Goal: Answer question/provide support

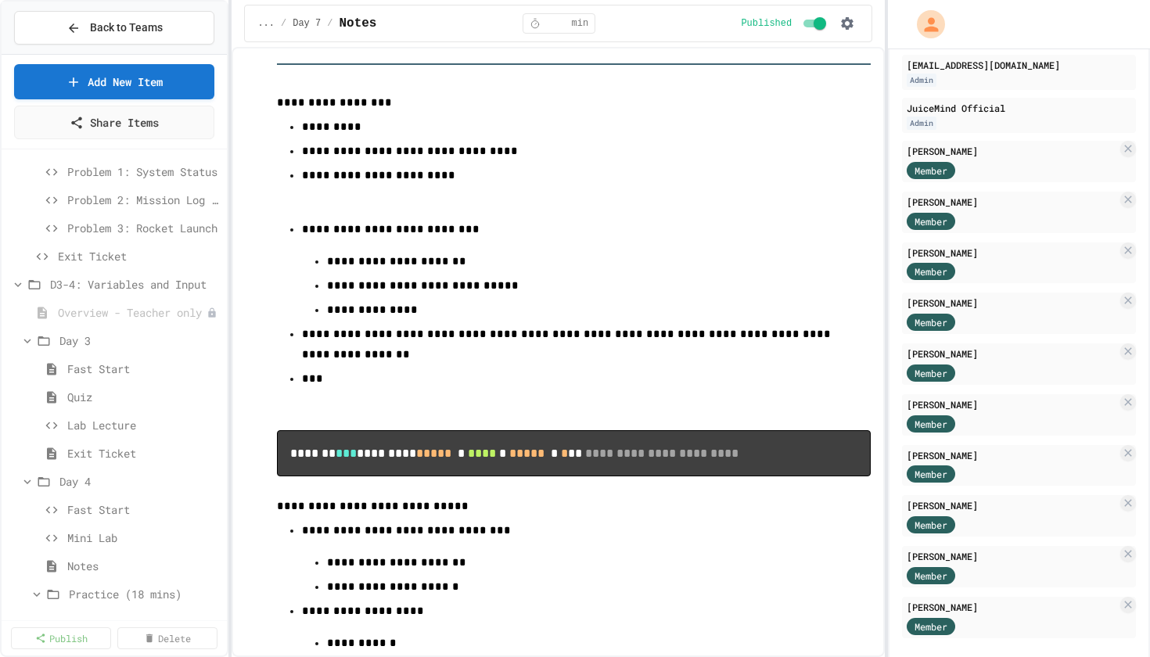
scroll to position [479, 0]
click at [99, 375] on span "Fast Start" at bounding box center [136, 369] width 138 height 16
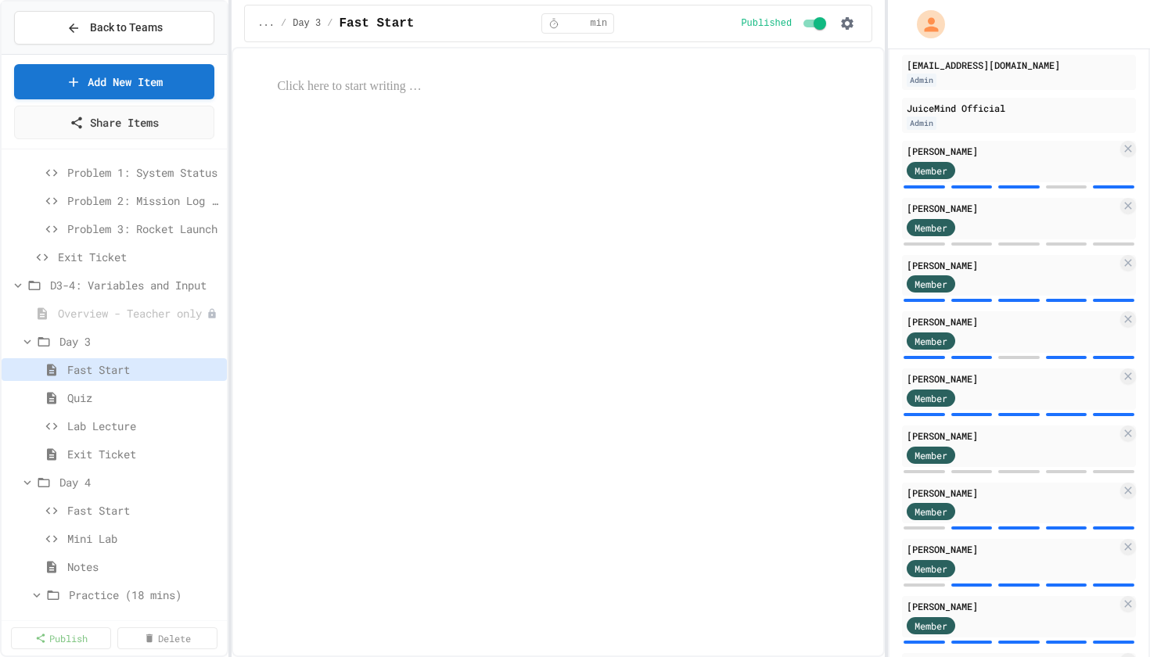
scroll to position [84, 0]
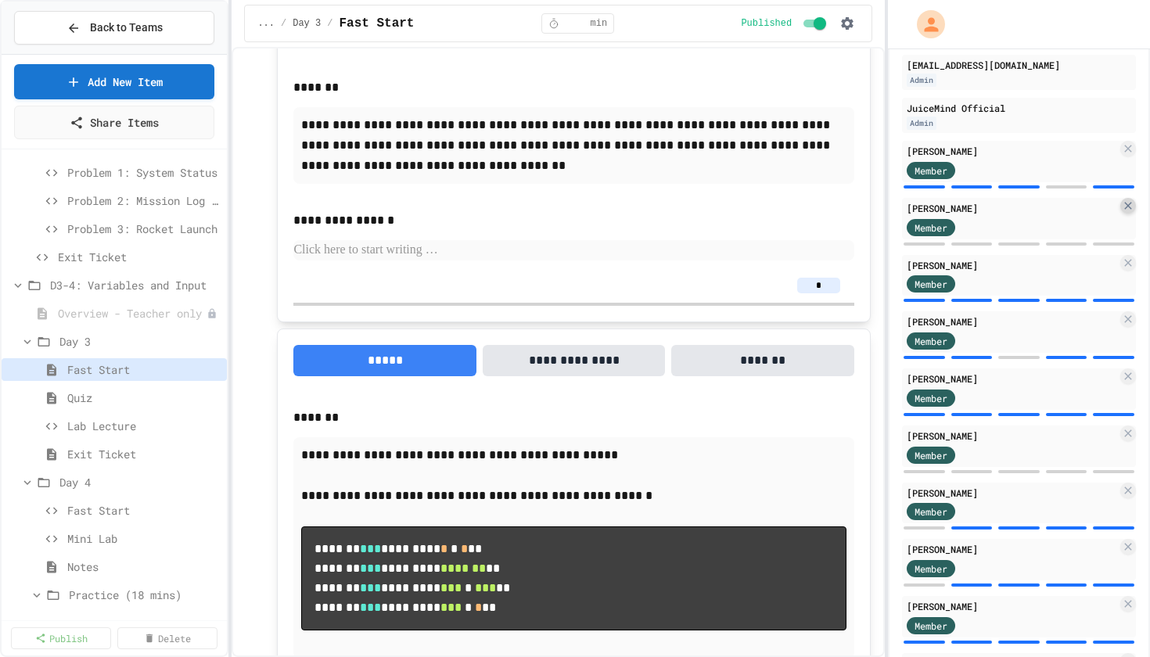
click at [1130, 209] on icon at bounding box center [1128, 205] width 13 height 13
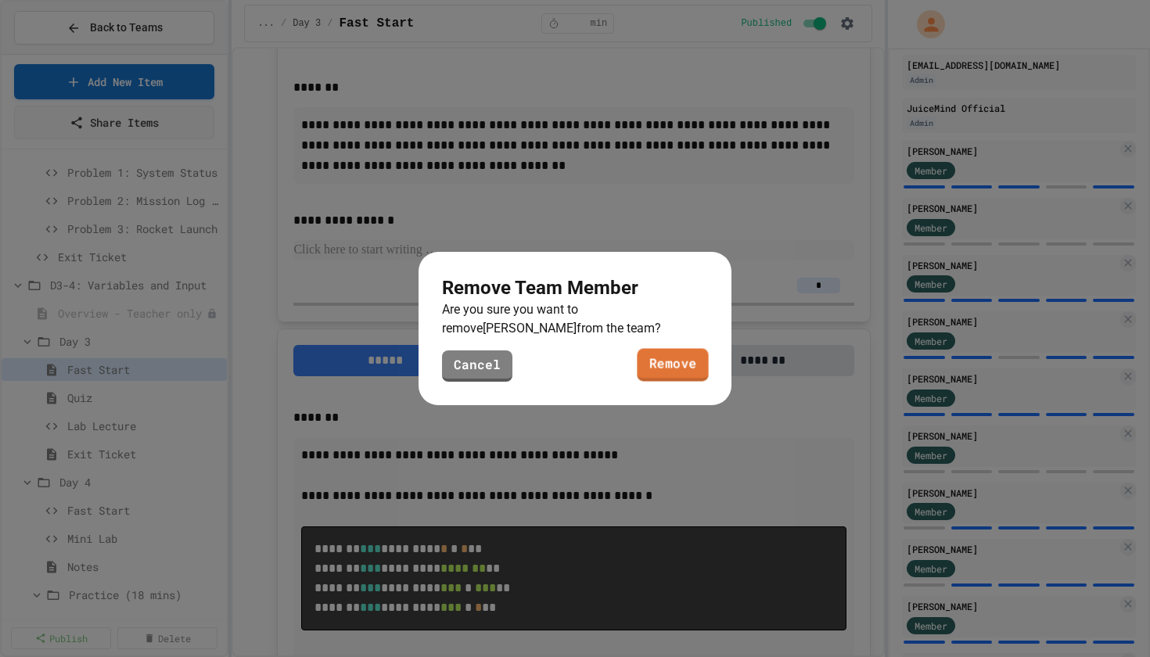
click at [677, 366] on link "Remove" at bounding box center [672, 365] width 71 height 33
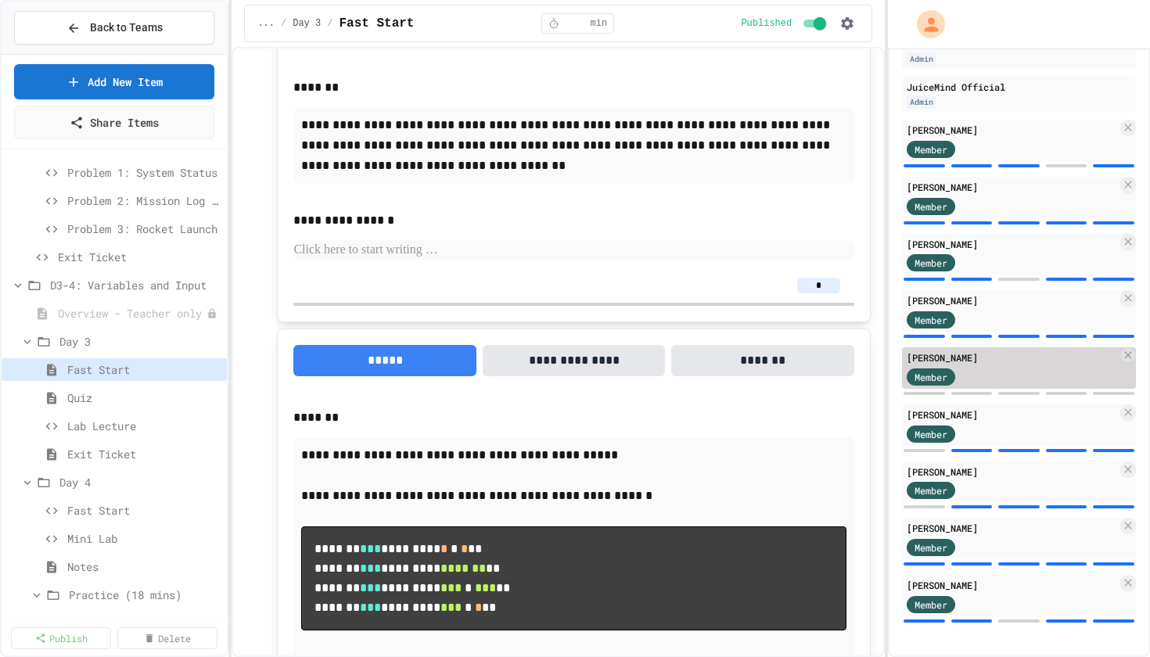
scroll to position [134, 0]
click at [1129, 356] on icon at bounding box center [1127, 354] width 7 height 7
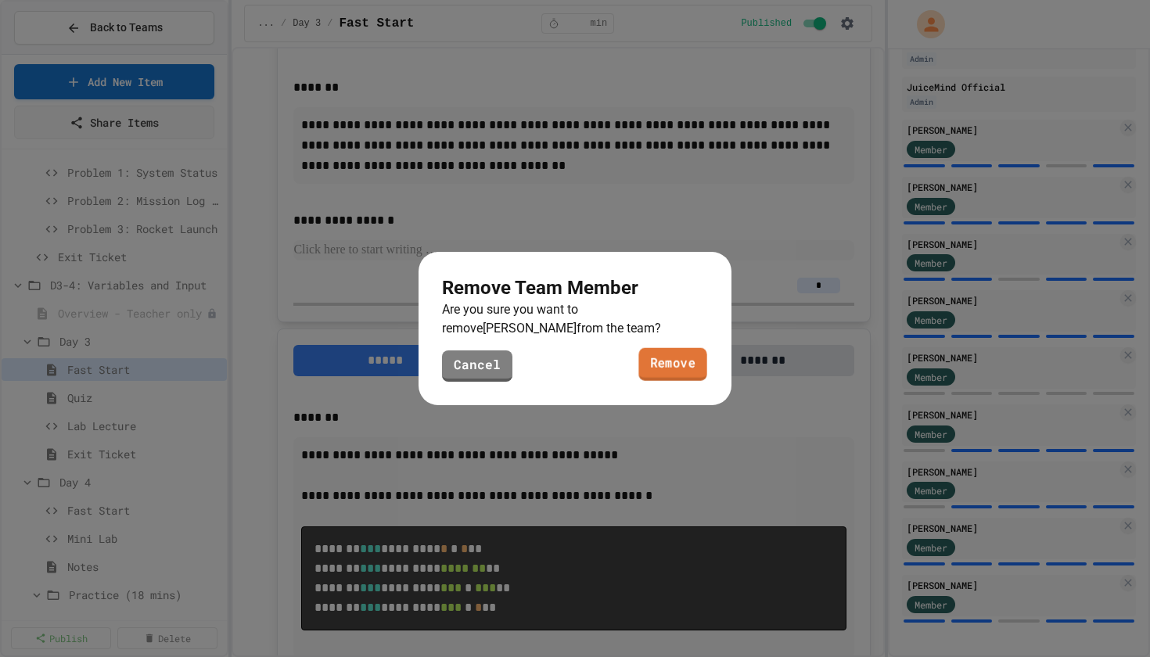
click at [696, 370] on link "Remove" at bounding box center [672, 364] width 68 height 33
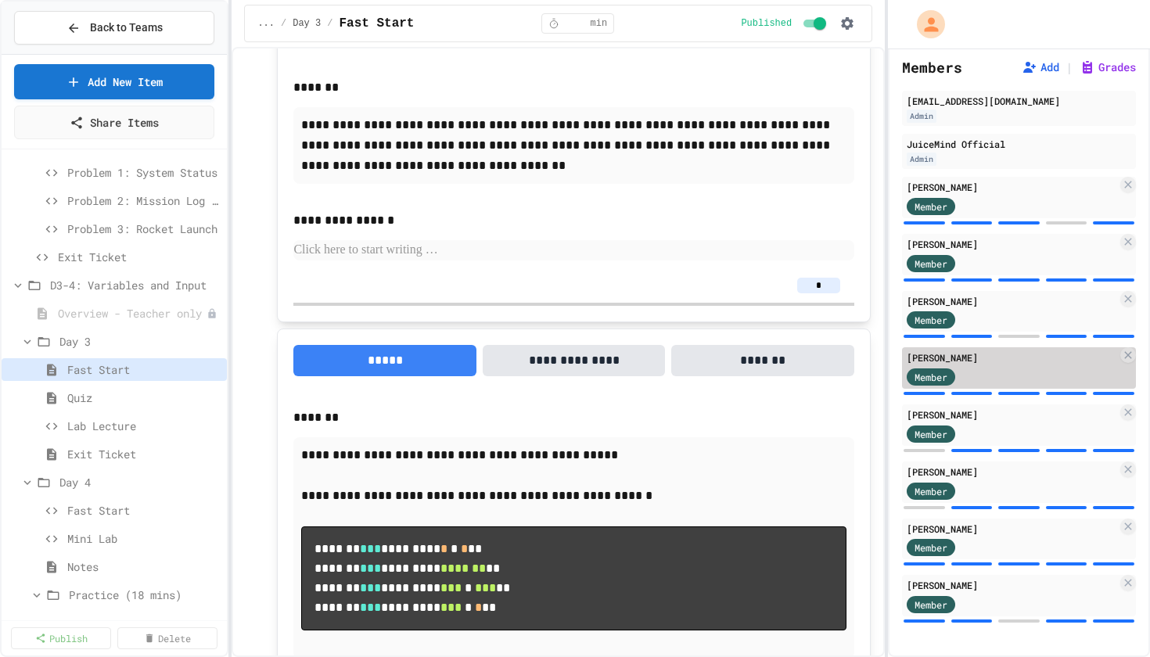
scroll to position [77, 0]
click at [99, 429] on span "Lab Lecture" at bounding box center [136, 426] width 138 height 16
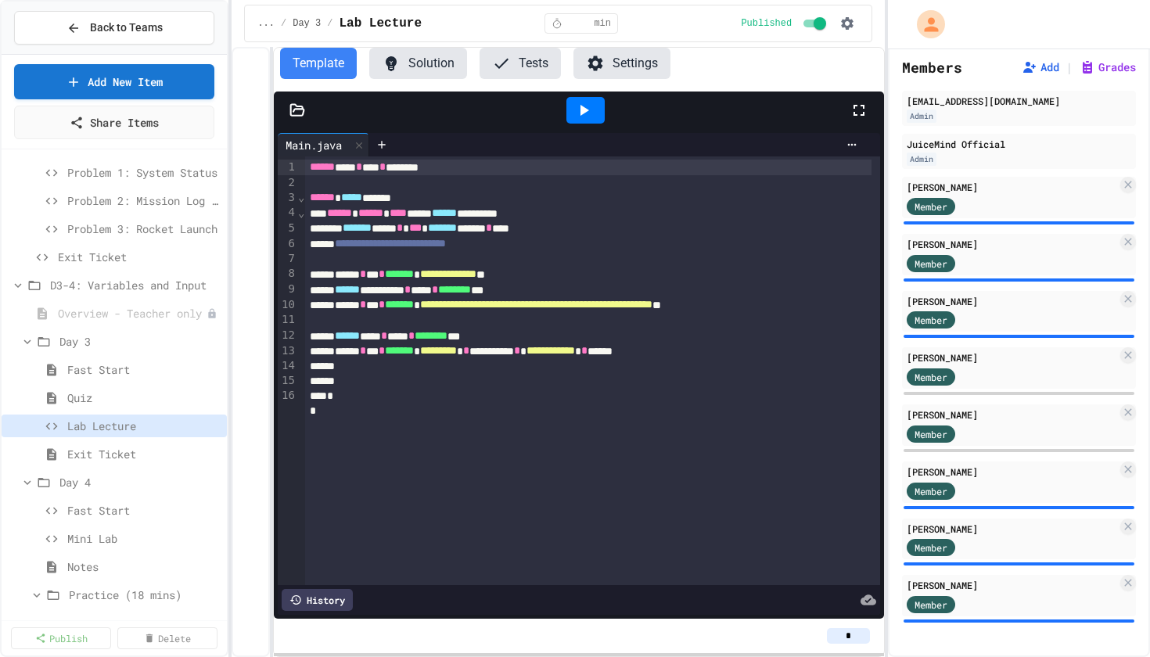
click at [273, 269] on div "**********" at bounding box center [558, 352] width 653 height 610
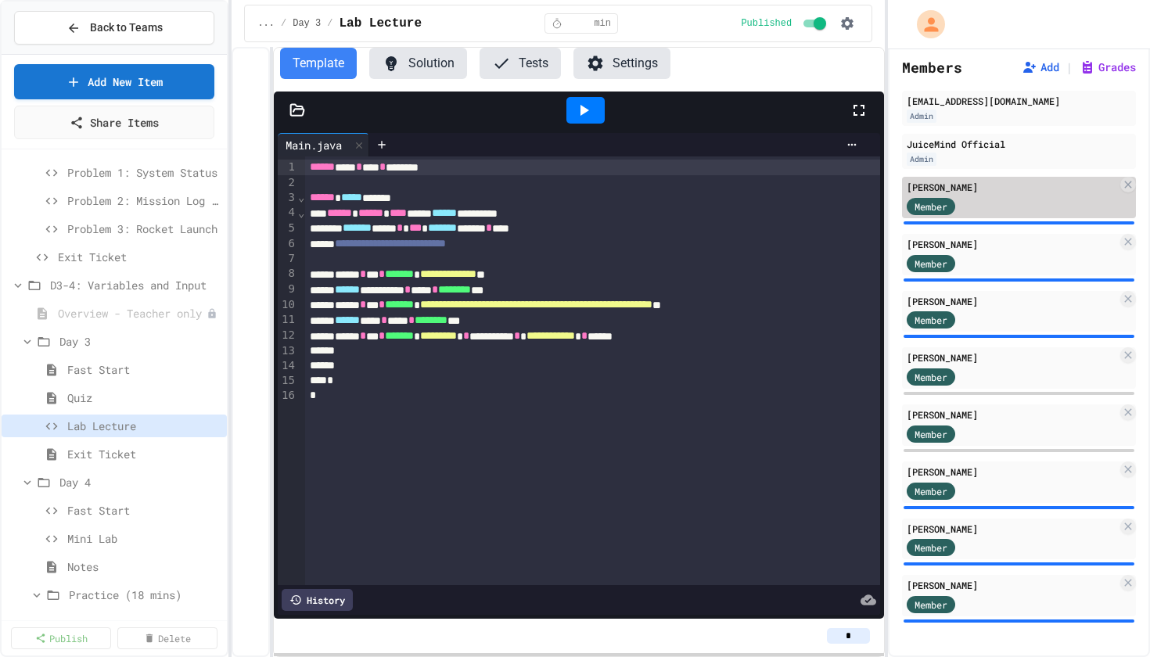
click at [1016, 205] on div "Member" at bounding box center [1012, 206] width 210 height 20
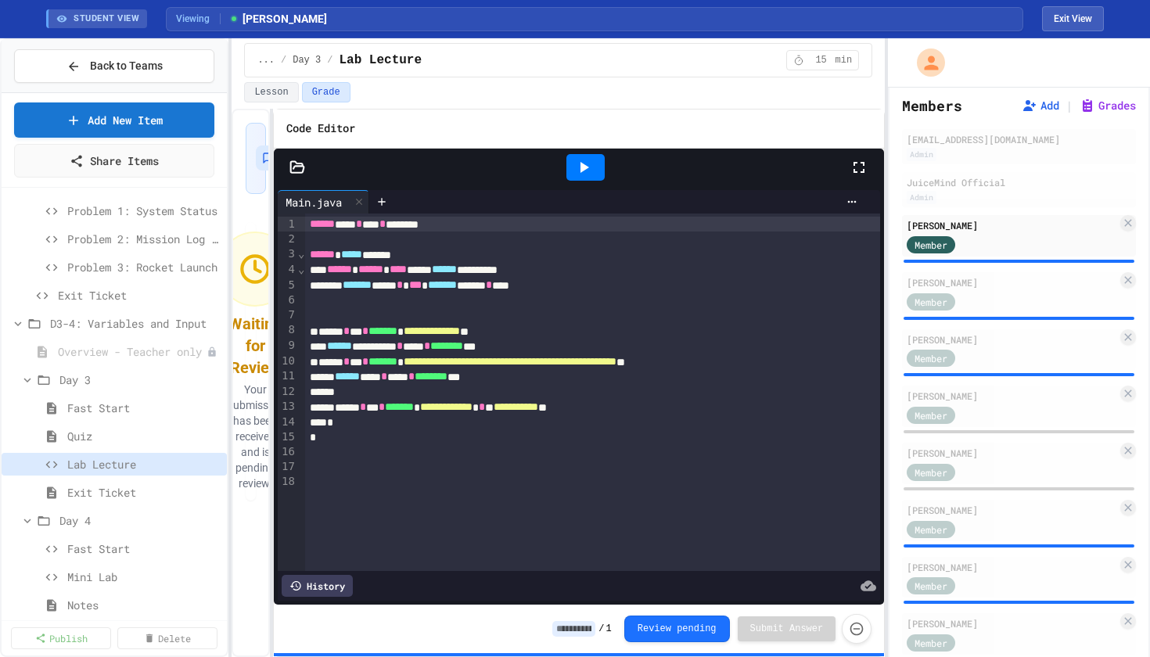
click at [576, 632] on input at bounding box center [573, 629] width 43 height 16
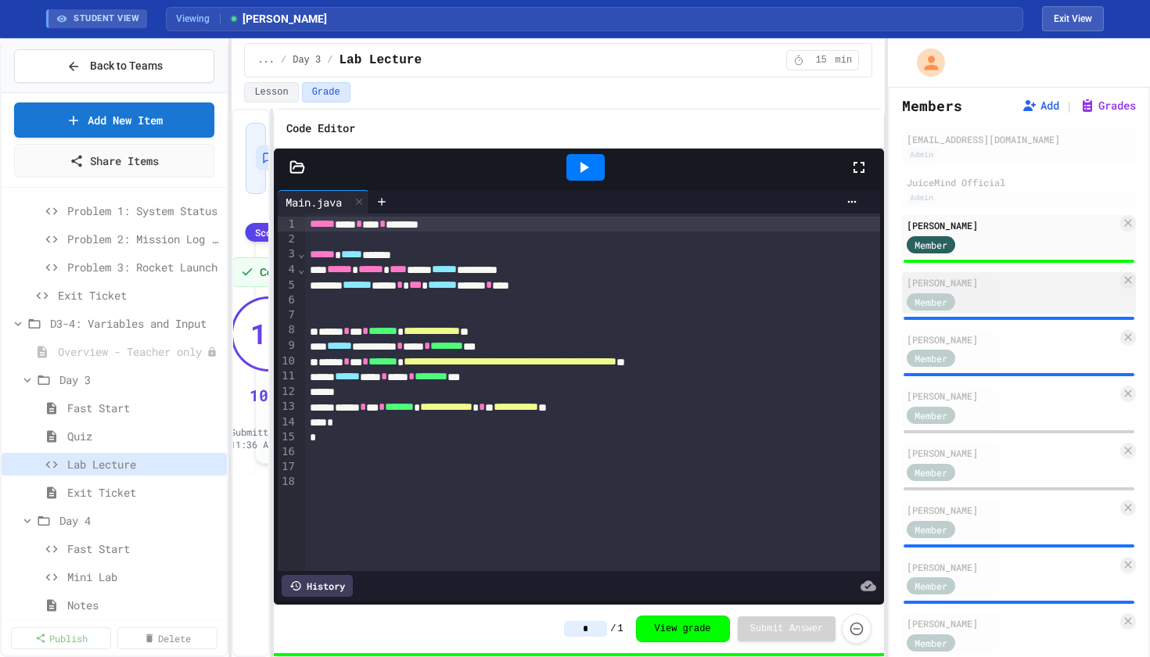
type input "*"
click at [988, 306] on div "Member" at bounding box center [1012, 301] width 210 height 20
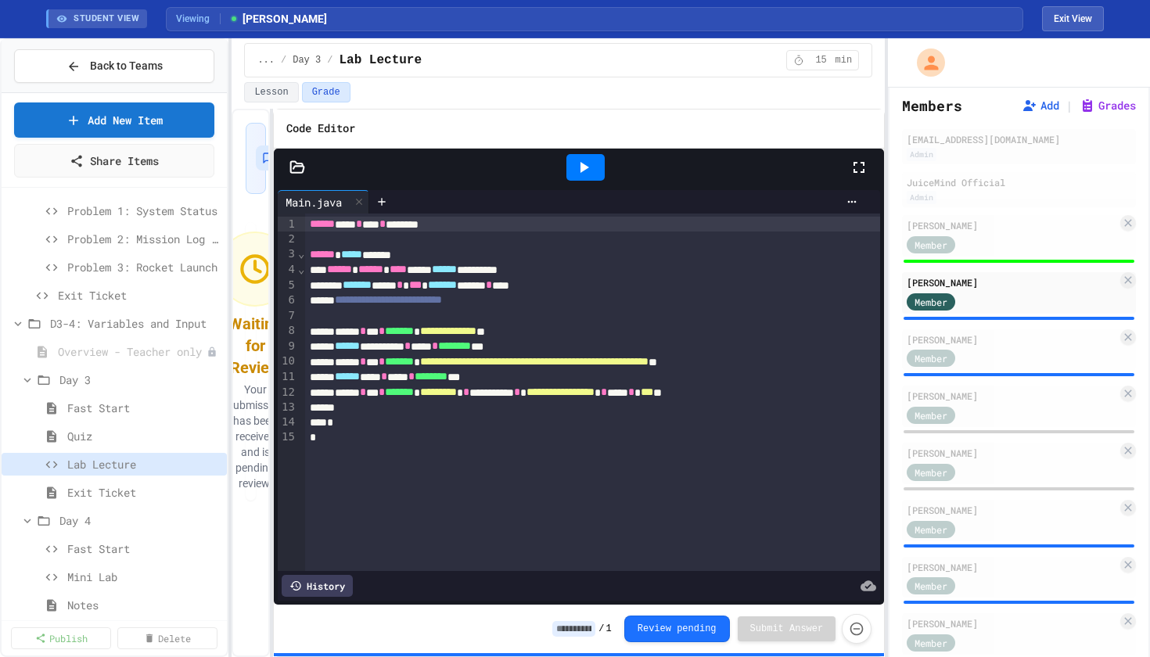
click at [572, 633] on input at bounding box center [573, 629] width 43 height 16
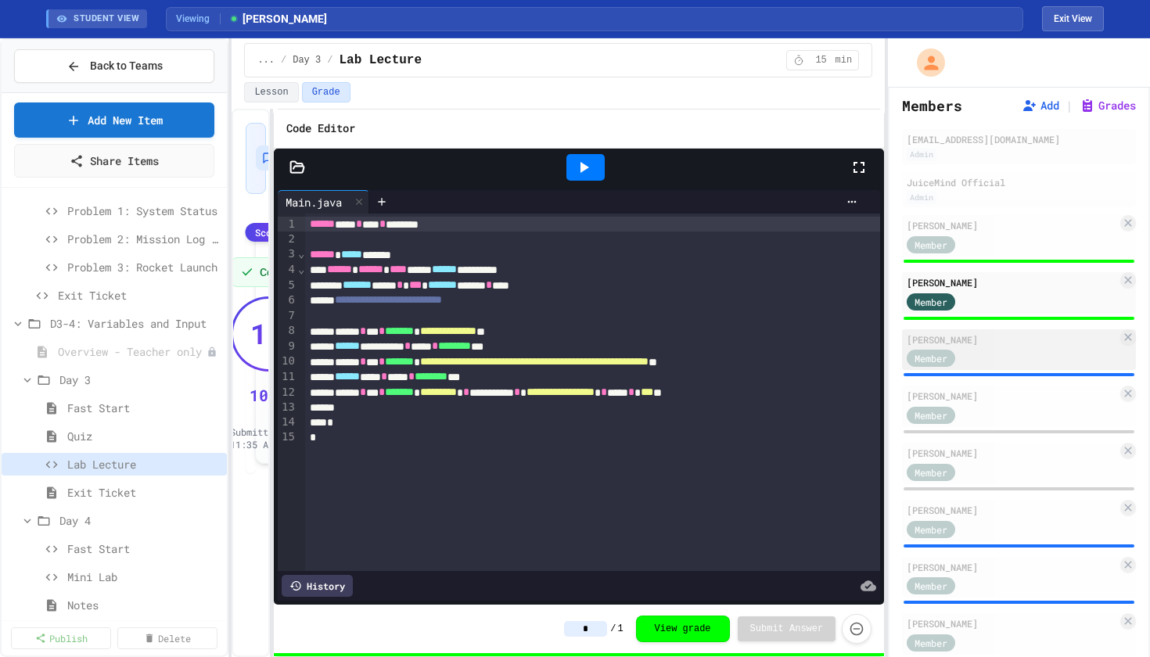
type input "*"
click at [982, 361] on div "Member" at bounding box center [946, 358] width 78 height 20
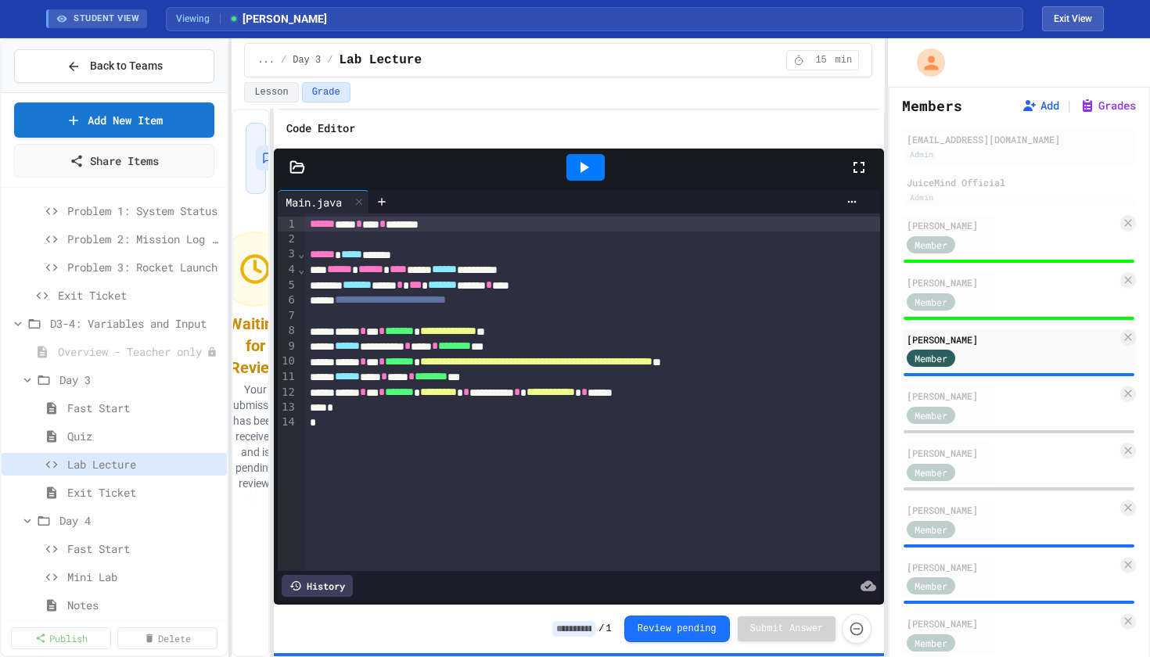
click at [569, 634] on input at bounding box center [573, 629] width 43 height 16
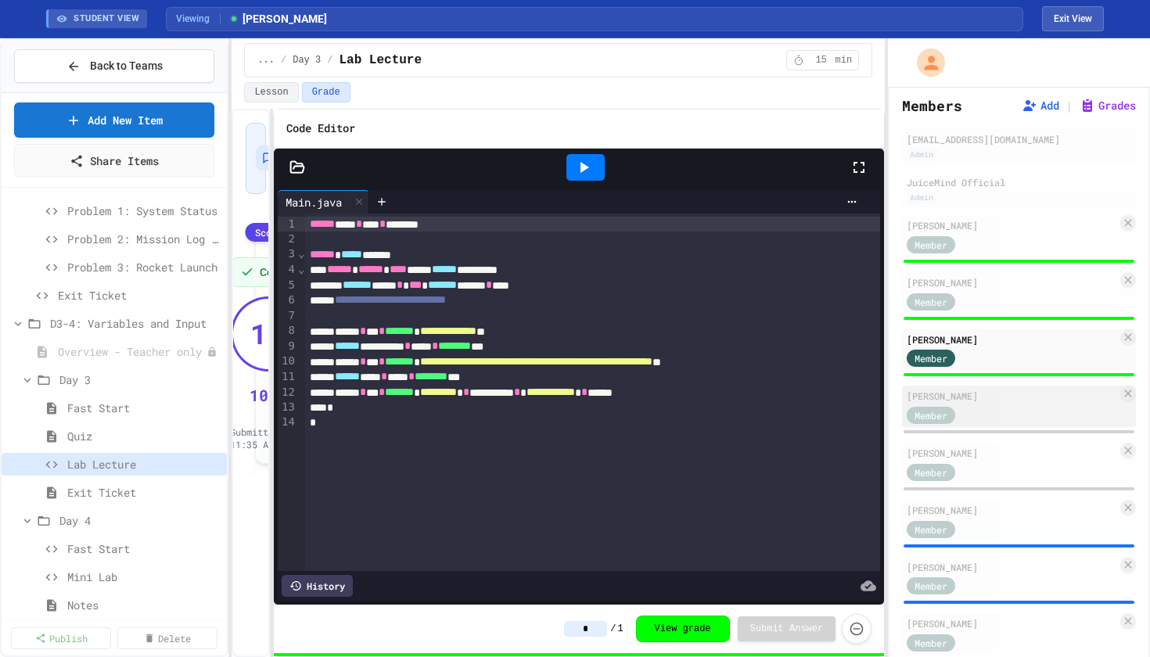
type input "*"
click at [984, 417] on div "Member" at bounding box center [946, 414] width 78 height 20
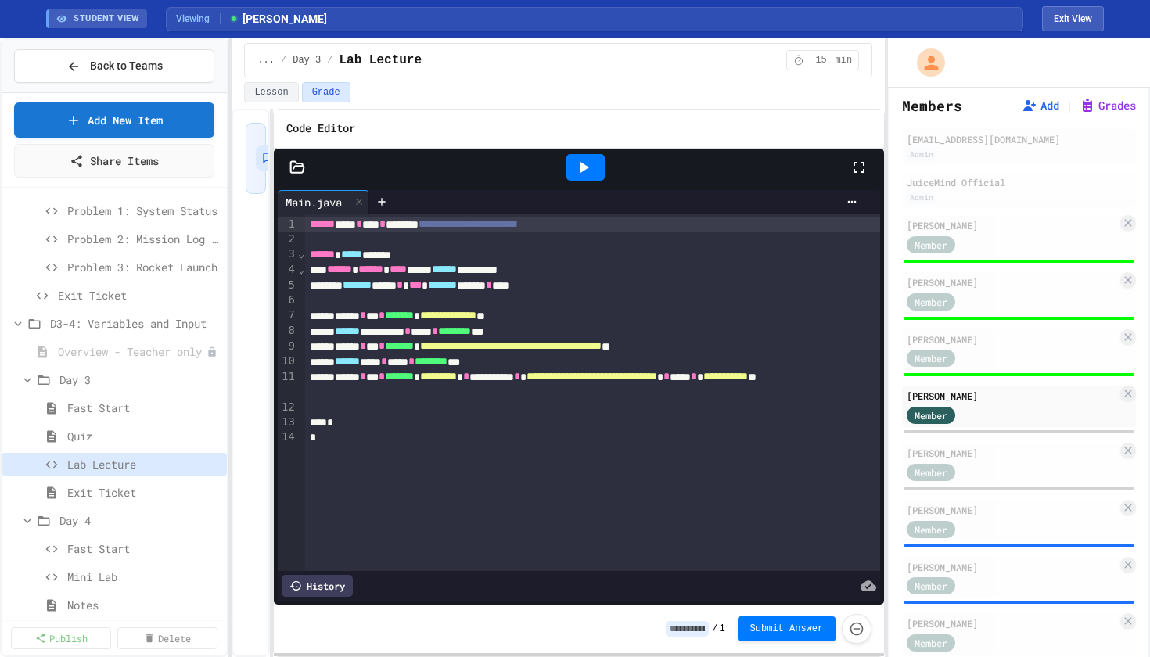
click at [679, 623] on input at bounding box center [687, 629] width 43 height 16
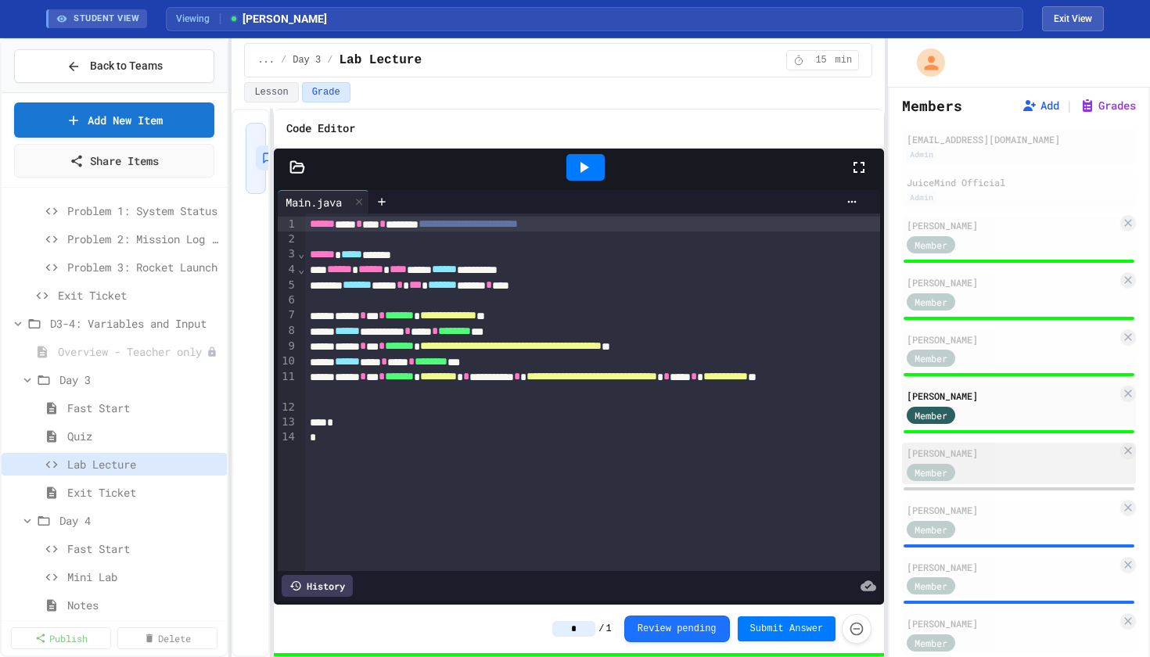
type input "*"
click at [1001, 467] on div "Member" at bounding box center [1012, 471] width 210 height 20
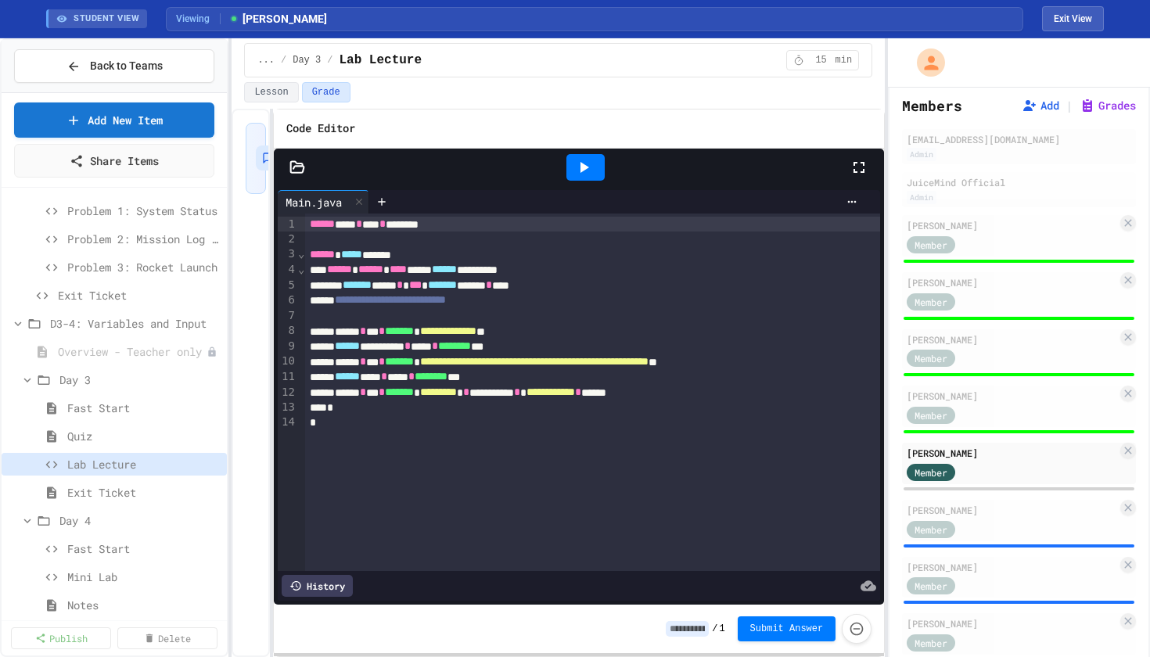
click at [686, 631] on input at bounding box center [687, 629] width 43 height 16
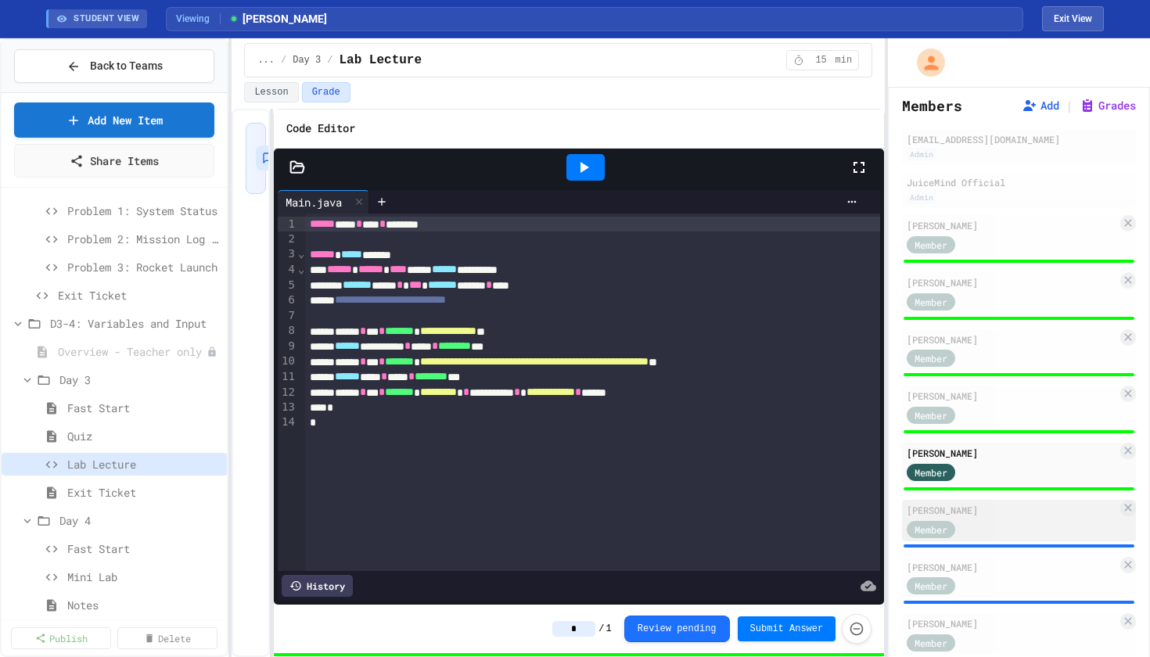
type input "*"
click at [978, 524] on div "Member" at bounding box center [946, 529] width 78 height 20
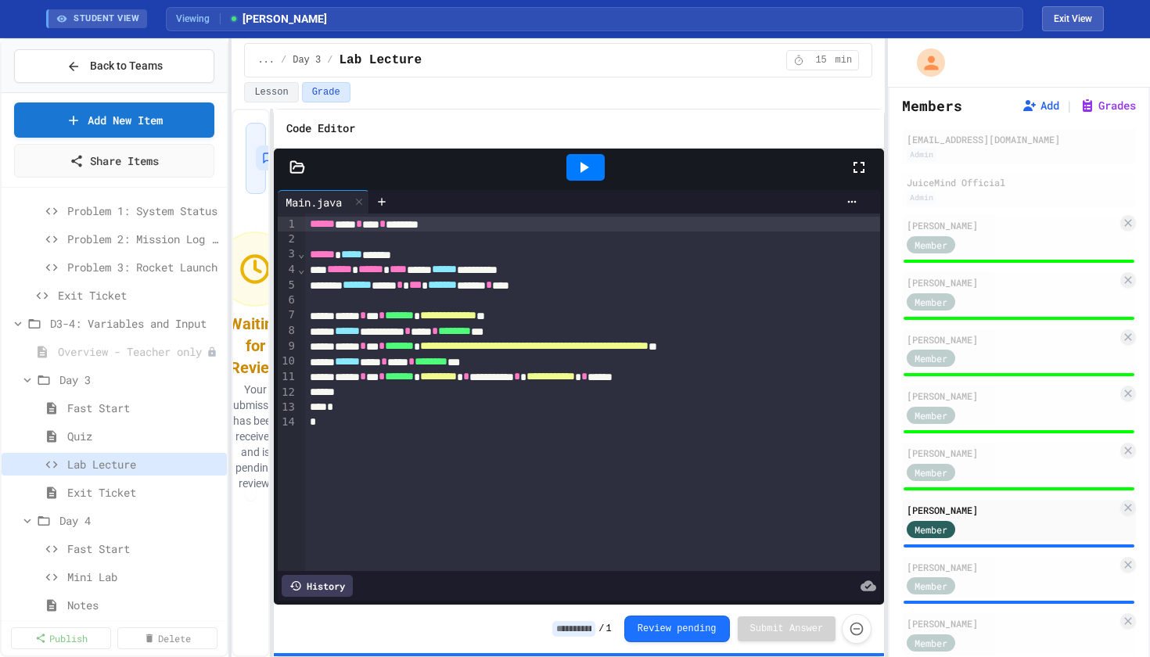
click at [569, 634] on input at bounding box center [573, 629] width 43 height 16
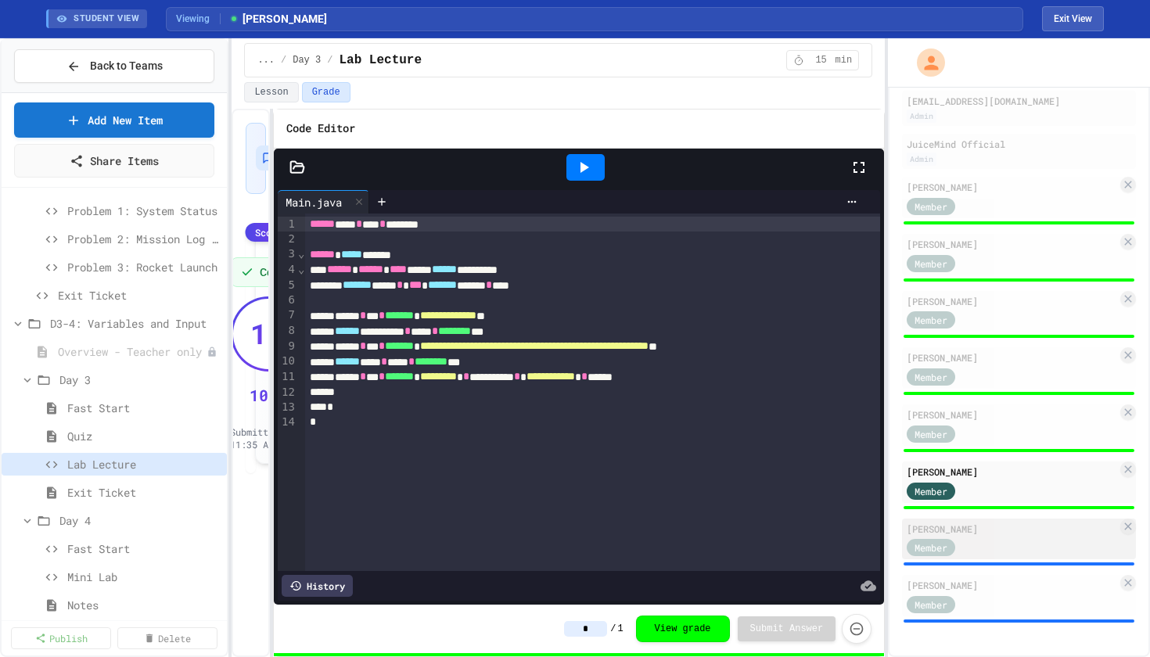
scroll to position [115, 0]
type input "*"
click at [985, 538] on div "Member" at bounding box center [946, 547] width 78 height 20
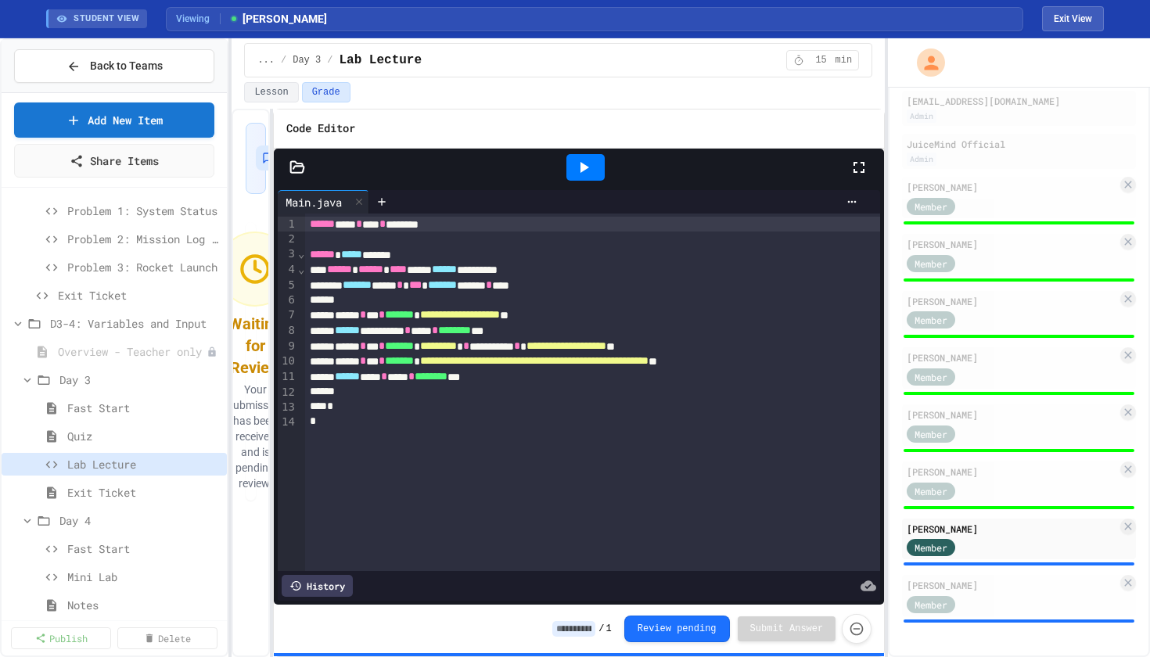
click at [566, 628] on input at bounding box center [573, 629] width 43 height 16
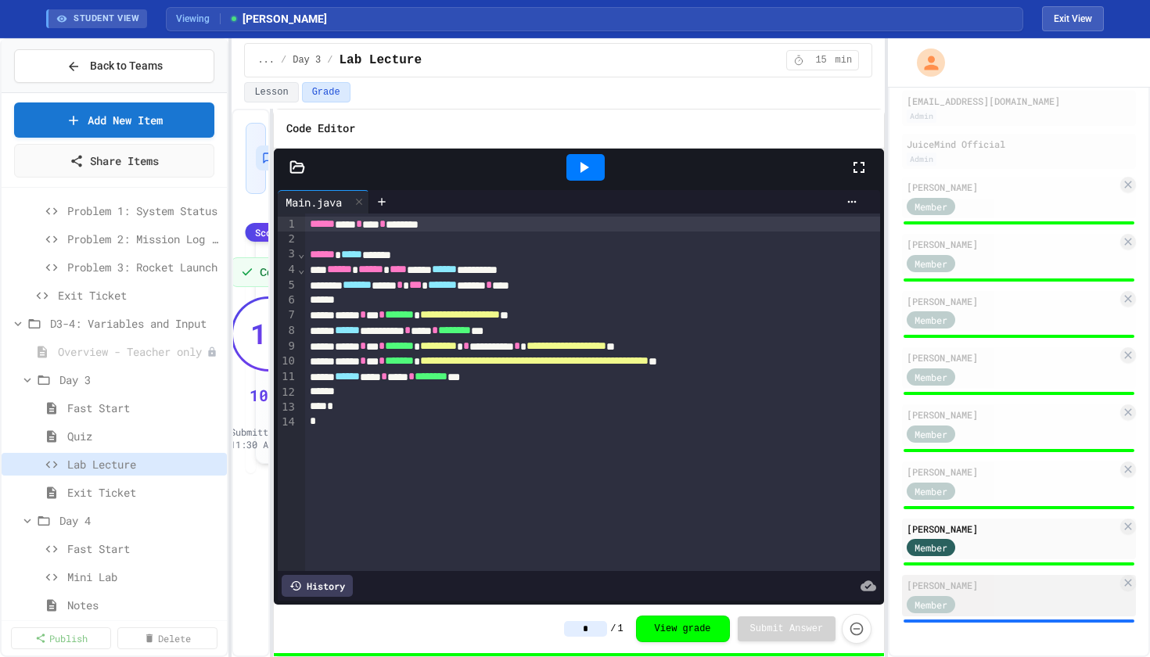
type input "*"
click at [986, 600] on div "Member" at bounding box center [1012, 604] width 210 height 20
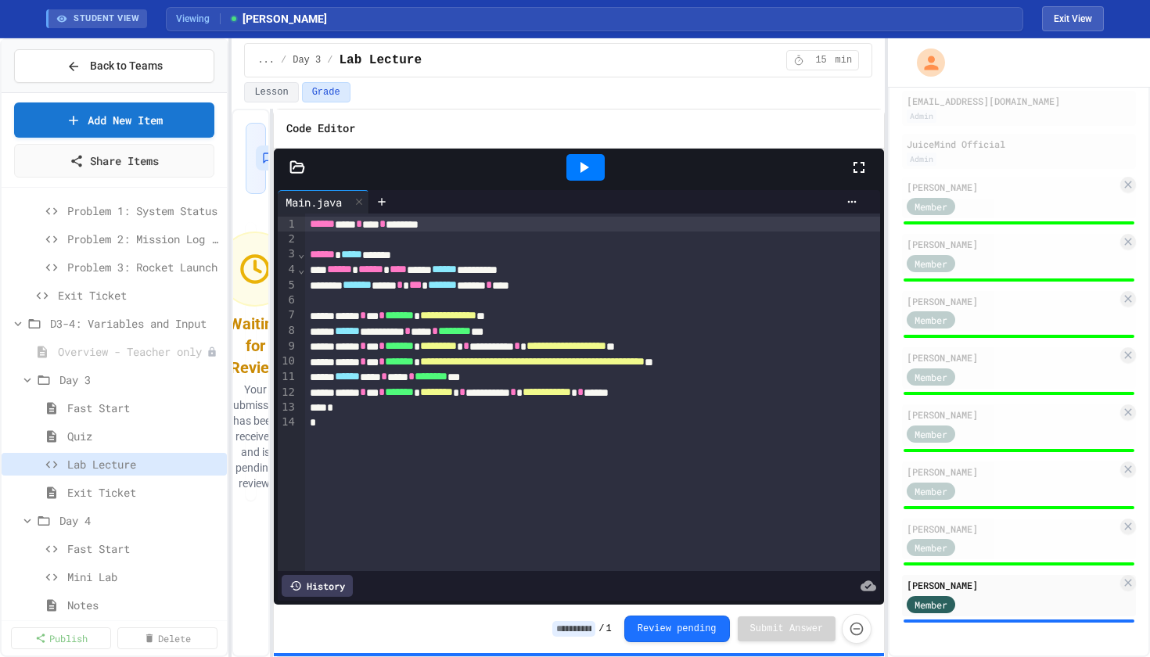
click at [570, 637] on div "/ 1 Review pending Submit Answer" at bounding box center [711, 629] width 319 height 30
click at [570, 625] on input at bounding box center [573, 629] width 43 height 16
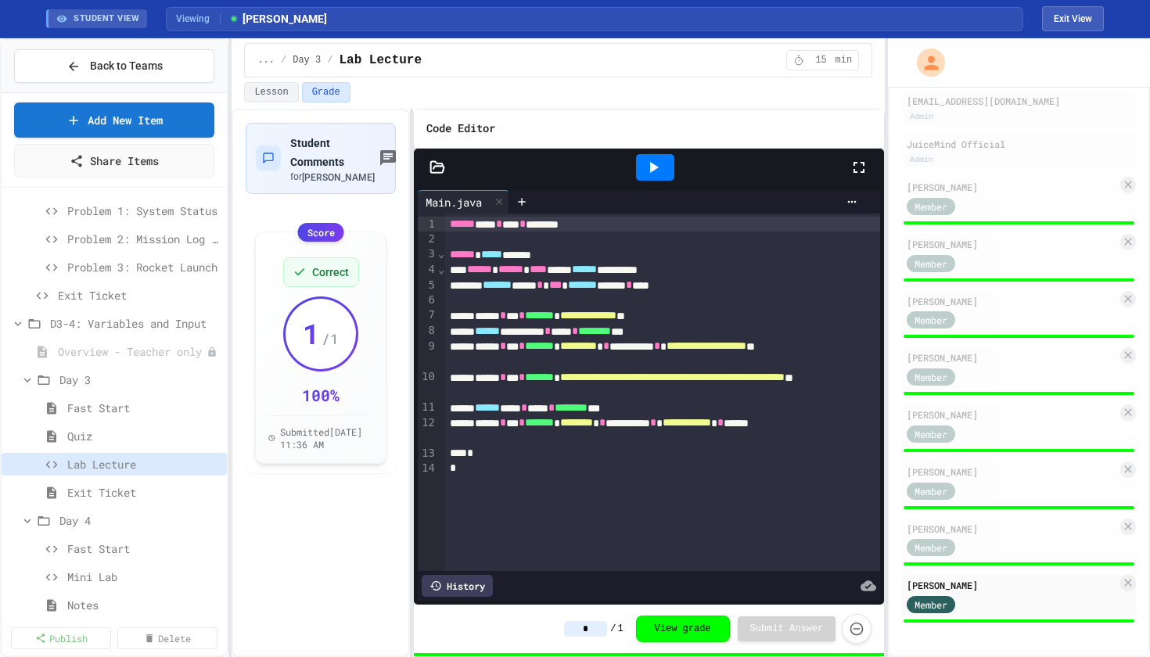
click at [415, 447] on div "**********" at bounding box center [558, 383] width 653 height 548
type input "*"
click at [72, 470] on span "Lab Lecture" at bounding box center [136, 464] width 138 height 16
click at [72, 470] on span "Lab Lecture" at bounding box center [143, 464] width 153 height 16
click at [81, 494] on span "Exit Ticket" at bounding box center [136, 492] width 138 height 16
